Goal: Book appointment/travel/reservation

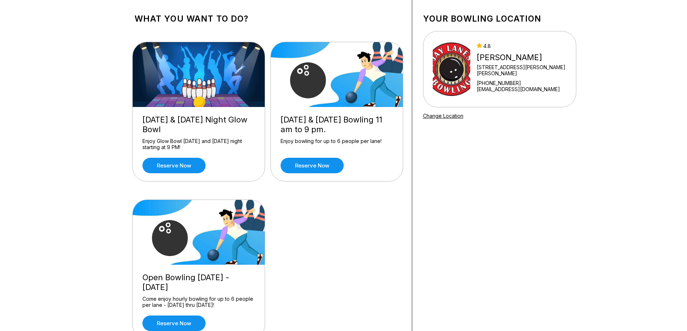
scroll to position [72, 0]
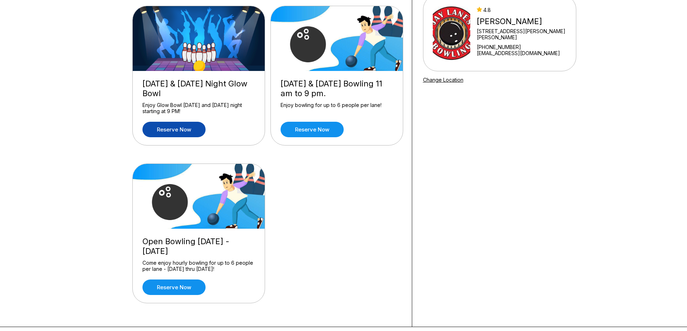
click at [184, 134] on link "Reserve now" at bounding box center [173, 130] width 63 height 16
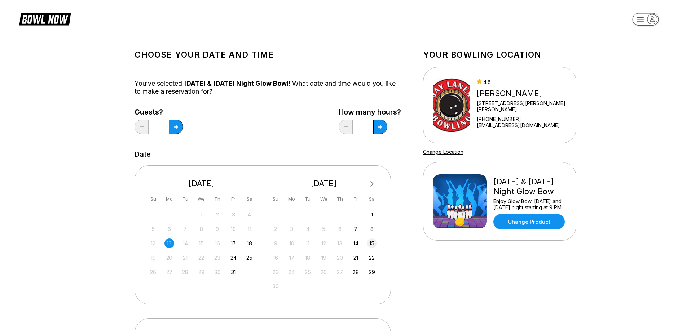
click at [373, 242] on div "15" at bounding box center [372, 244] width 10 height 10
click at [175, 129] on button at bounding box center [176, 127] width 14 height 14
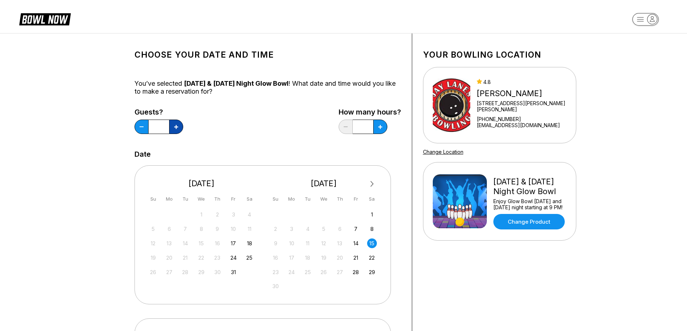
click at [175, 129] on button at bounding box center [176, 127] width 14 height 14
click at [142, 127] on icon at bounding box center [142, 127] width 4 height 1
type input "*"
click at [376, 128] on button at bounding box center [380, 127] width 14 height 14
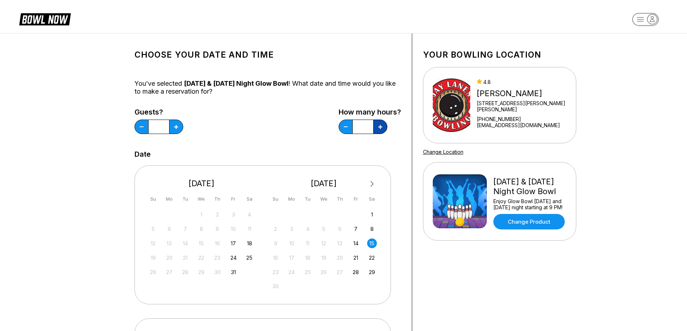
click at [380, 126] on icon at bounding box center [380, 127] width 4 height 4
type input "*"
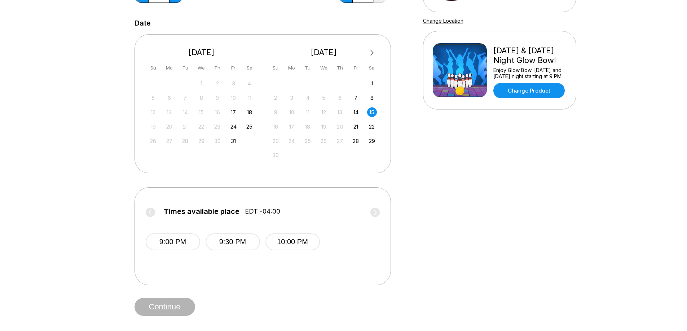
scroll to position [144, 0]
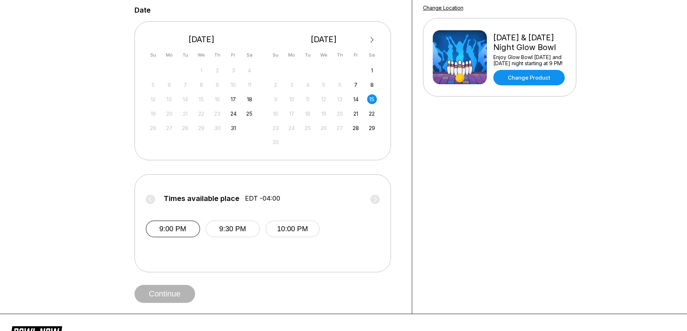
click at [171, 231] on button "9:00 PM" at bounding box center [173, 229] width 54 height 17
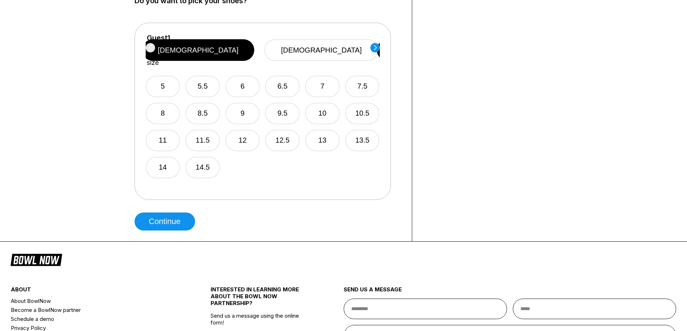
scroll to position [397, 0]
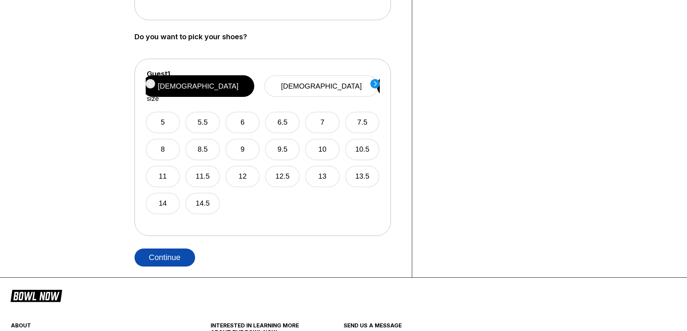
click at [174, 261] on button "Continue" at bounding box center [164, 258] width 61 height 18
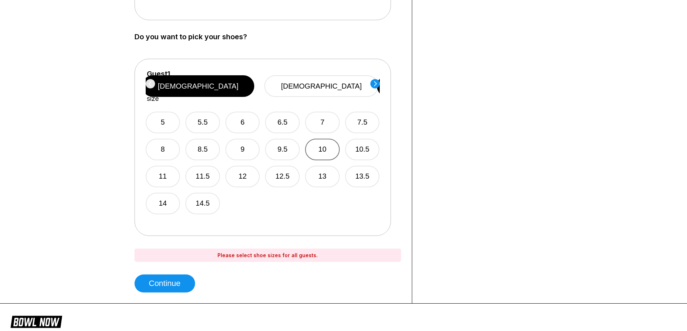
click at [322, 142] on button "10" at bounding box center [322, 150] width 35 height 22
click at [360, 141] on button "10.5" at bounding box center [362, 150] width 35 height 22
click at [321, 141] on button "10" at bounding box center [322, 150] width 35 height 22
click at [377, 84] on circle at bounding box center [374, 83] width 9 height 9
click at [322, 145] on button "10" at bounding box center [322, 150] width 35 height 22
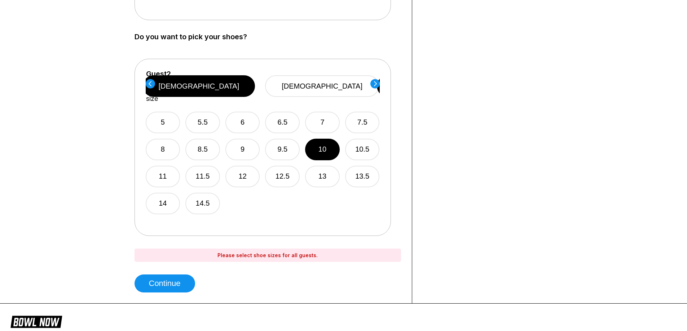
click at [377, 88] on icon at bounding box center [374, 84] width 9 height 10
click at [361, 140] on button "10.5" at bounding box center [362, 150] width 35 height 22
click at [374, 80] on circle at bounding box center [374, 83] width 9 height 9
click at [334, 78] on button "[DEMOGRAPHIC_DATA]" at bounding box center [323, 86] width 114 height 22
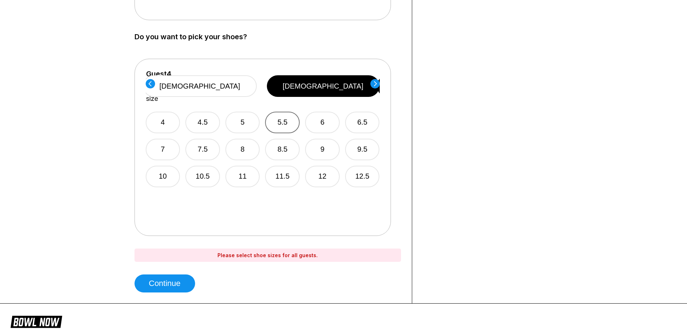
click at [286, 114] on button "5.5" at bounding box center [282, 123] width 35 height 22
click at [376, 84] on icon at bounding box center [375, 83] width 3 height 5
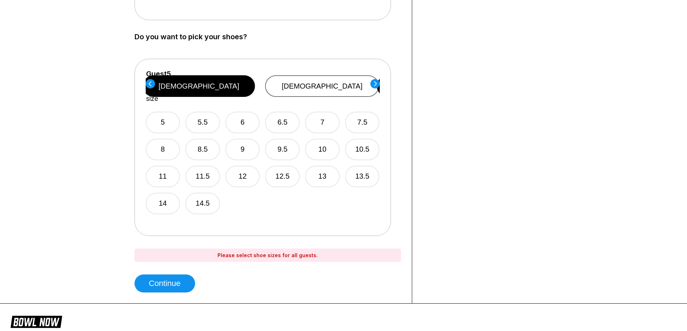
click at [339, 81] on button "[DEMOGRAPHIC_DATA]" at bounding box center [322, 86] width 114 height 22
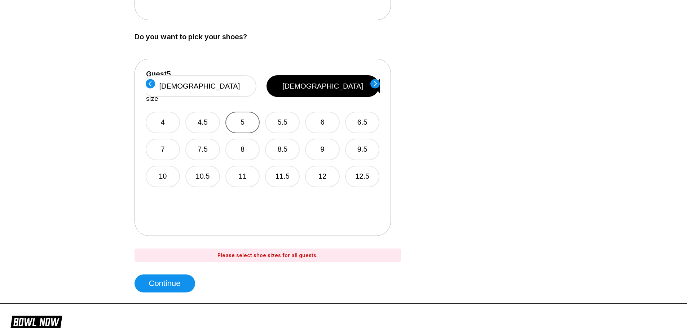
click at [246, 112] on button "5" at bounding box center [242, 123] width 35 height 22
click at [373, 83] on circle at bounding box center [374, 83] width 9 height 9
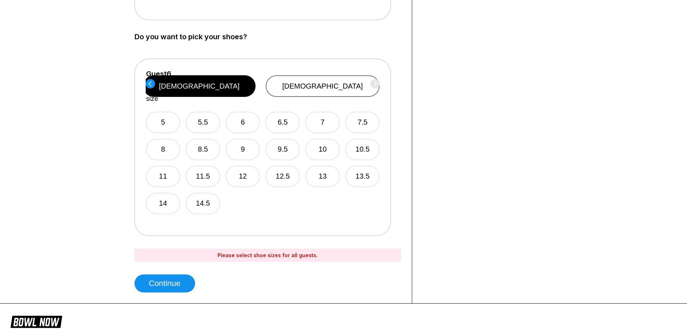
click at [326, 77] on button "[DEMOGRAPHIC_DATA]" at bounding box center [322, 86] width 114 height 22
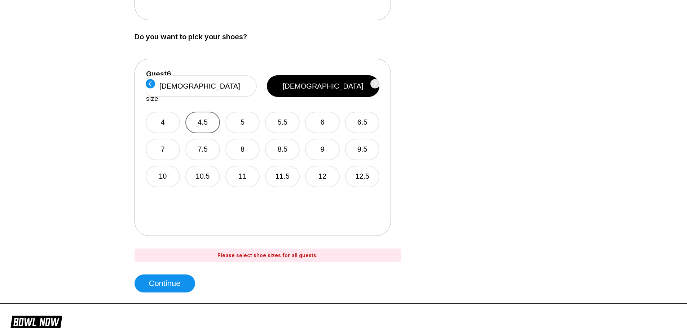
drag, startPoint x: 207, startPoint y: 110, endPoint x: 210, endPoint y: 112, distance: 4.4
click at [207, 112] on button "4.5" at bounding box center [202, 123] width 35 height 22
click at [187, 279] on button "Continue" at bounding box center [164, 284] width 61 height 18
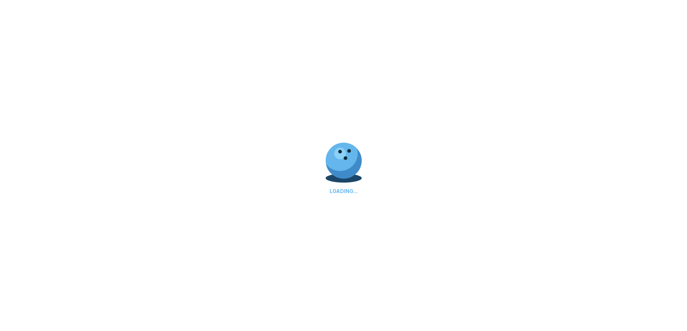
select select "**"
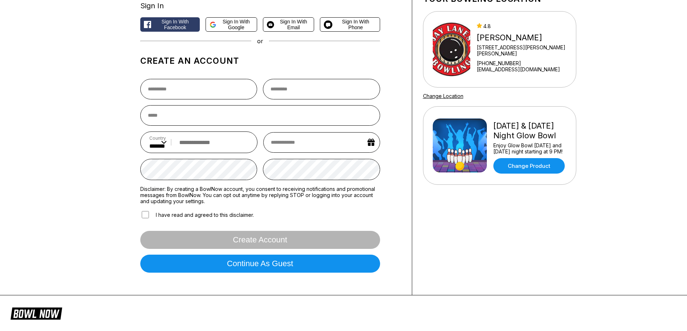
scroll to position [72, 0]
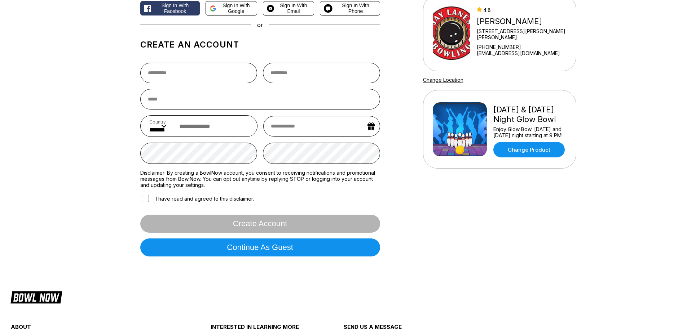
click at [141, 200] on label "I have read and agreed to this disclaimer." at bounding box center [197, 198] width 114 height 9
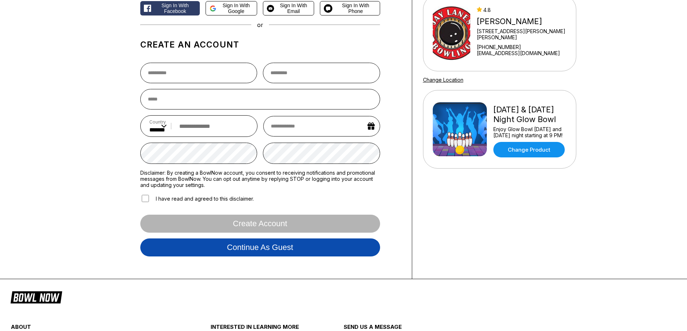
click at [277, 252] on button "Continue as guest" at bounding box center [260, 248] width 240 height 18
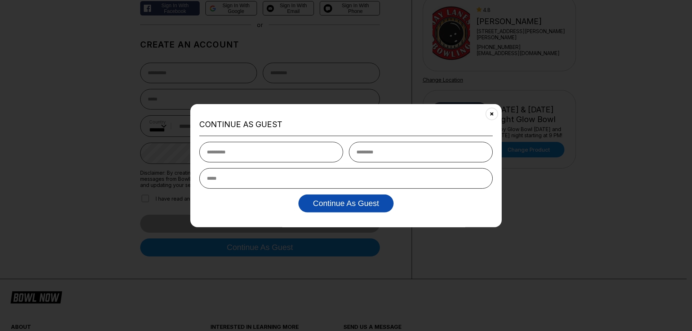
click at [353, 207] on button "Continue as Guest" at bounding box center [346, 204] width 95 height 18
click at [491, 116] on button "Close" at bounding box center [492, 114] width 18 height 18
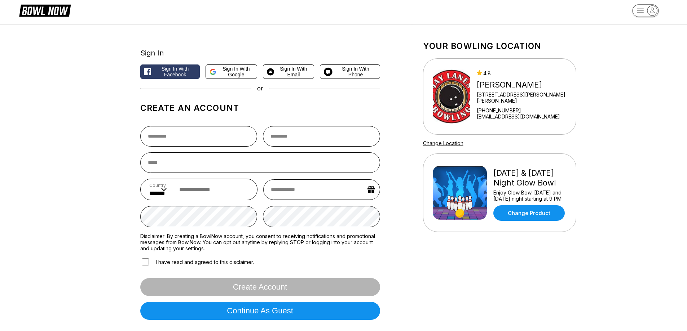
scroll to position [0, 0]
